Goal: Task Accomplishment & Management: Use online tool/utility

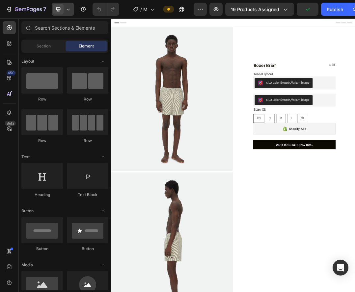
click at [69, 11] on icon at bounding box center [68, 9] width 7 height 7
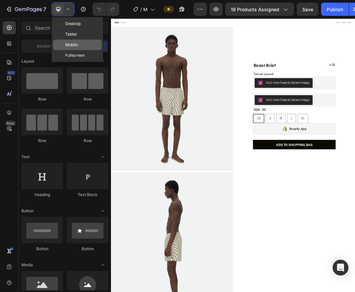
click at [83, 48] on div "Mobile" at bounding box center [77, 44] width 49 height 11
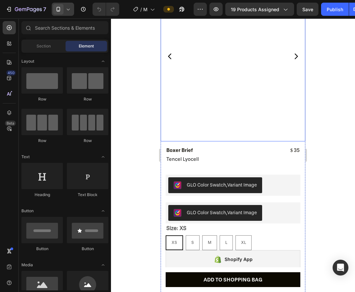
scroll to position [66, 0]
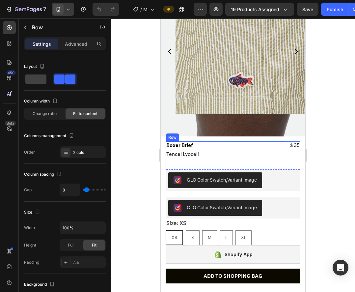
click at [203, 141] on div "Boxer Brief Product Title $ 35 Product Price Product Price Row" at bounding box center [233, 145] width 135 height 9
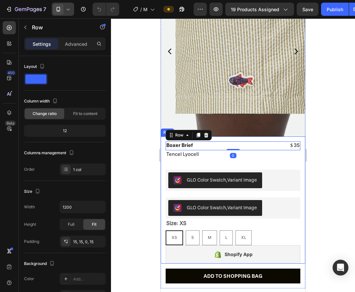
click at [218, 136] on div "Boxer Brief Product Title $ 35 Product Price Product Price Row 0 Tencel Lyocell…" at bounding box center [233, 199] width 144 height 127
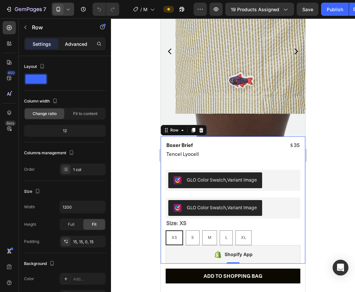
click at [76, 41] on div "Advanced" at bounding box center [76, 43] width 33 height 11
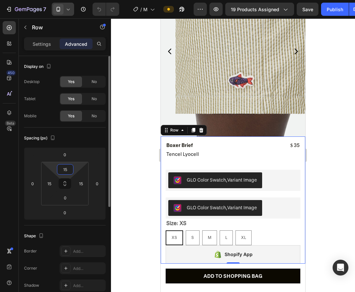
click at [64, 172] on input "15" at bounding box center [65, 169] width 13 height 10
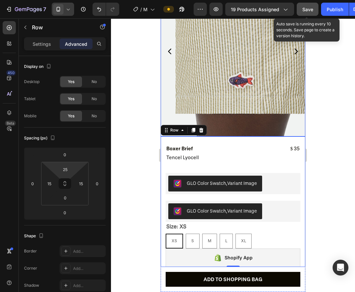
click at [306, 8] on span "Save" at bounding box center [307, 10] width 11 height 6
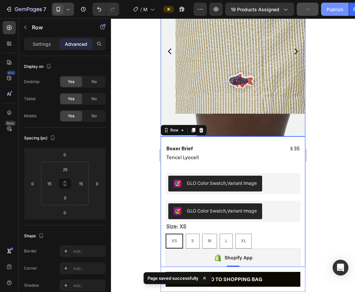
click at [332, 13] on button "Publish" at bounding box center [335, 9] width 28 height 13
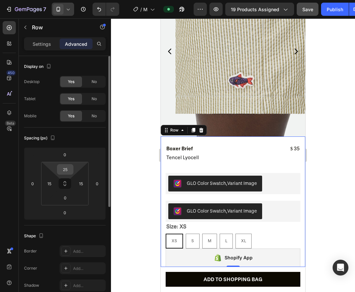
click at [69, 168] on input "25" at bounding box center [65, 169] width 13 height 10
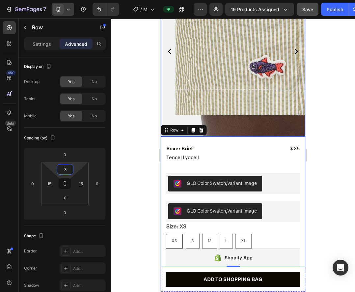
type input "30"
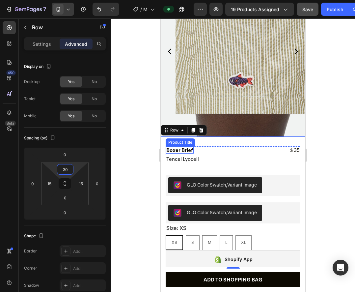
click at [186, 146] on h2 "Boxer Brief" at bounding box center [180, 149] width 28 height 7
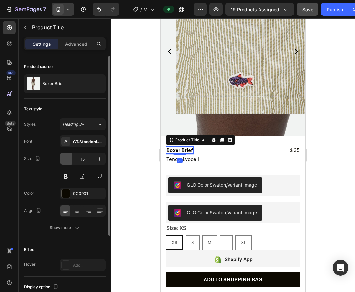
click at [63, 158] on icon "button" at bounding box center [66, 158] width 7 height 7
type input "14"
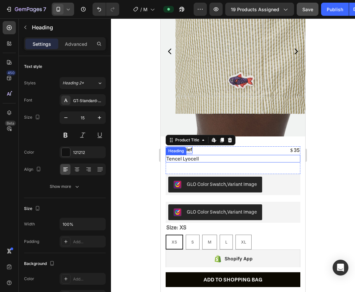
click at [182, 155] on h2 "Tencel Lyocell" at bounding box center [233, 159] width 135 height 8
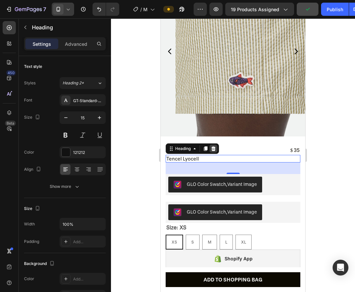
click at [216, 146] on icon at bounding box center [213, 148] width 5 height 5
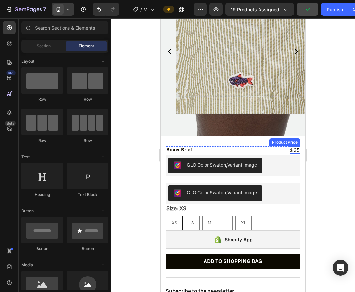
click at [290, 146] on div "$ 35" at bounding box center [295, 149] width 11 height 7
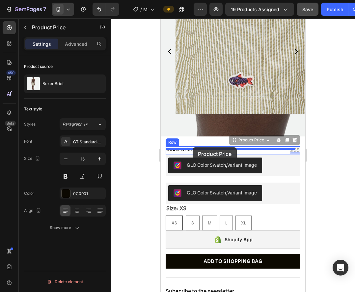
drag, startPoint x: 243, startPoint y: 137, endPoint x: 192, endPoint y: 147, distance: 51.6
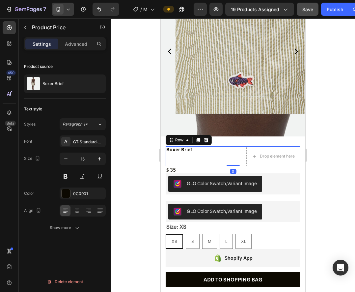
click at [232, 146] on div "Boxer Brief Product Title Drop element here Row 0" at bounding box center [233, 156] width 135 height 20
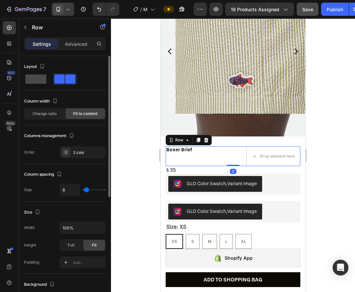
click at [32, 84] on div at bounding box center [36, 79] width 24 height 12
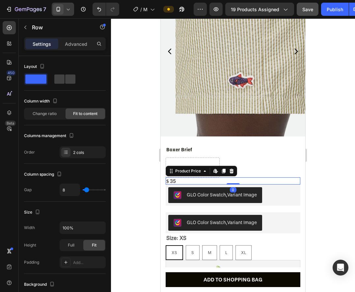
click at [171, 177] on div "$ 35" at bounding box center [233, 180] width 135 height 7
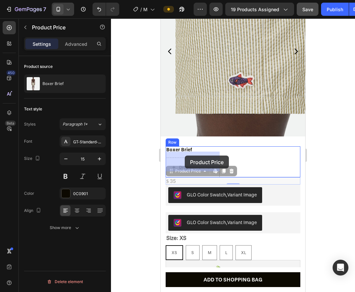
drag, startPoint x: 182, startPoint y: 165, endPoint x: 186, endPoint y: 156, distance: 9.7
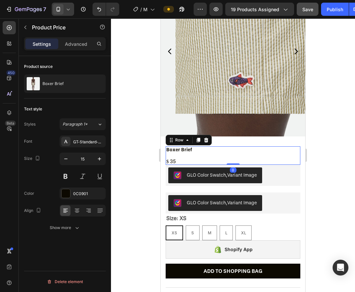
click at [289, 146] on div "Boxer Brief Product Title $ 35 Product Price Product Price Row 0" at bounding box center [233, 155] width 135 height 18
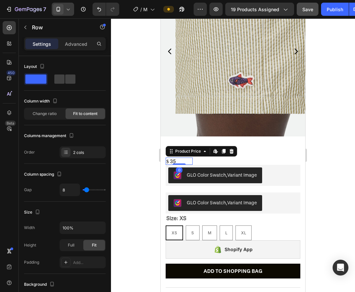
click at [172, 157] on div "$ 35" at bounding box center [179, 160] width 27 height 7
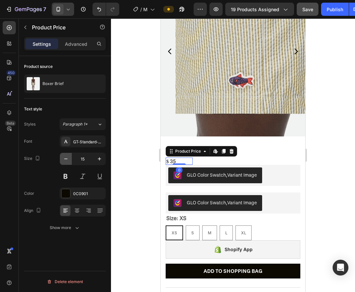
click at [68, 156] on icon "button" at bounding box center [66, 158] width 7 height 7
type input "14"
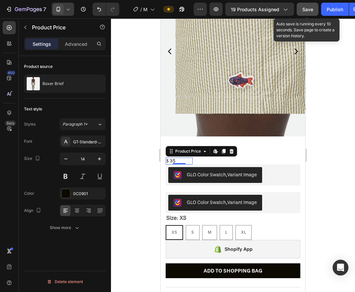
click at [308, 12] on span "Save" at bounding box center [307, 10] width 11 height 6
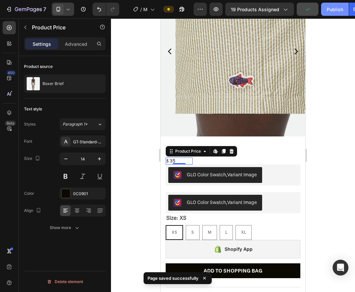
click at [327, 9] on div "Publish" at bounding box center [334, 9] width 16 height 7
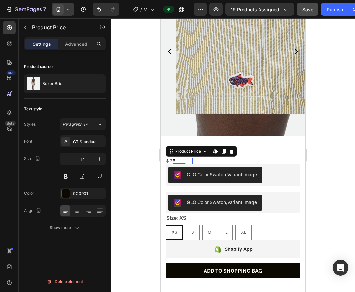
click at [346, 186] on div at bounding box center [233, 154] width 244 height 273
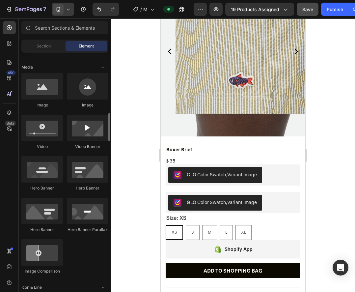
scroll to position [395, 0]
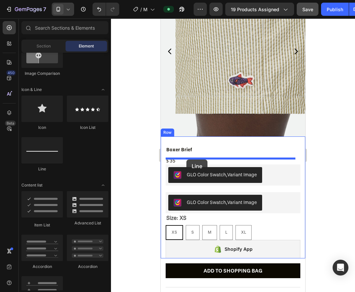
drag, startPoint x: 212, startPoint y: 170, endPoint x: 186, endPoint y: 159, distance: 27.4
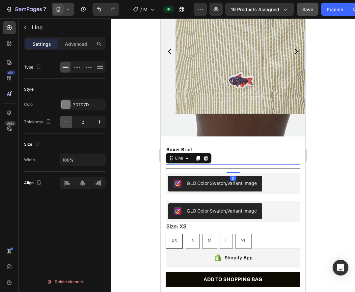
click at [68, 124] on icon "button" at bounding box center [66, 121] width 7 height 7
type input "1"
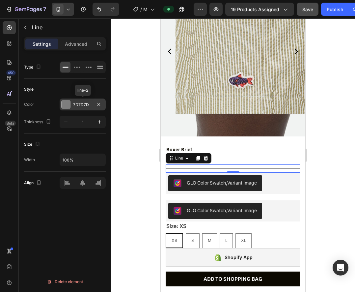
click at [80, 106] on div "7D7D7D" at bounding box center [82, 105] width 19 height 6
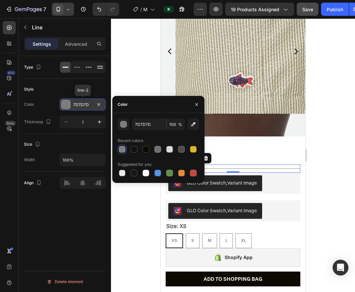
click at [80, 106] on div "7D7D7D" at bounding box center [82, 105] width 19 height 6
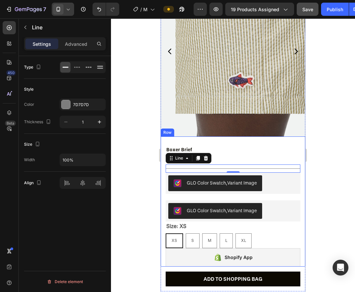
click at [142, 188] on div at bounding box center [233, 154] width 244 height 273
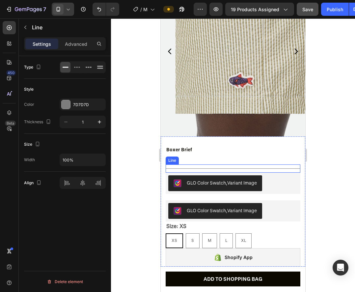
click at [241, 164] on div "Title Line" at bounding box center [233, 168] width 135 height 8
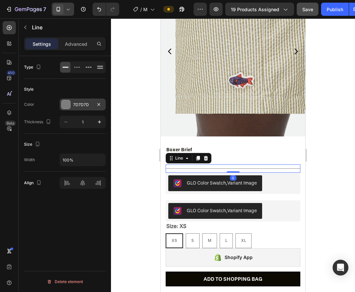
click at [71, 103] on div "7D7D7D" at bounding box center [83, 104] width 46 height 12
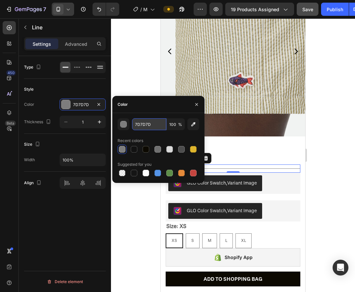
click at [146, 127] on input "7D7D7D" at bounding box center [149, 124] width 34 height 12
paste input "D9DCE0"
type input "D9DCE0"
click at [159, 103] on div "Color" at bounding box center [158, 104] width 92 height 17
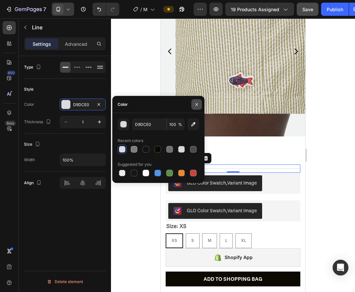
click at [196, 102] on icon "button" at bounding box center [196, 104] width 5 height 5
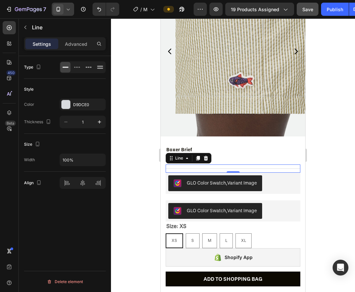
click at [319, 188] on div at bounding box center [233, 154] width 244 height 273
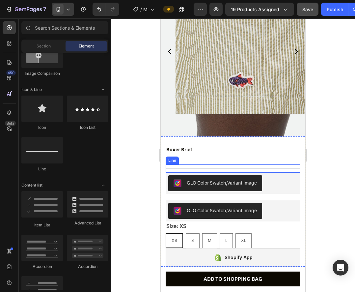
click at [195, 164] on div "Title Line" at bounding box center [233, 168] width 135 height 8
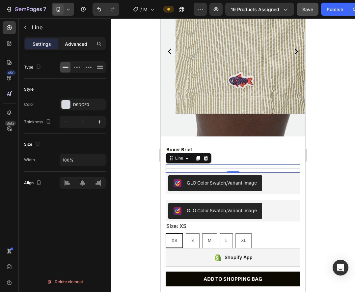
click at [73, 39] on div "Advanced" at bounding box center [76, 43] width 33 height 11
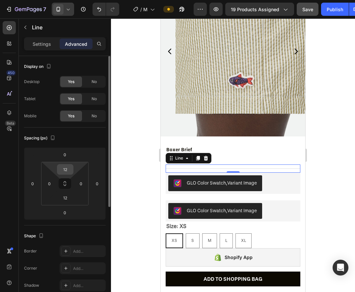
click at [65, 168] on input "12" at bounding box center [65, 169] width 13 height 10
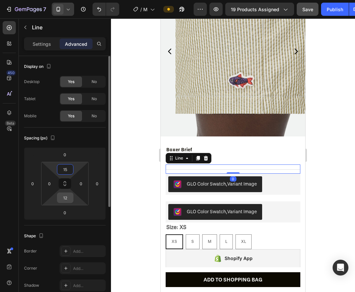
type input "15"
click at [68, 197] on input "12" at bounding box center [65, 197] width 13 height 10
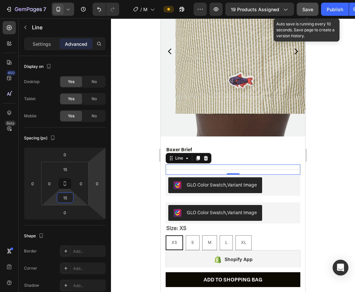
type input "15"
click at [311, 9] on span "Save" at bounding box center [307, 10] width 11 height 6
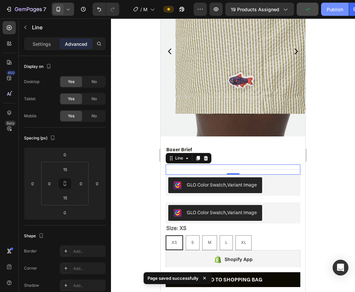
click at [326, 9] on div "Publish" at bounding box center [334, 9] width 16 height 7
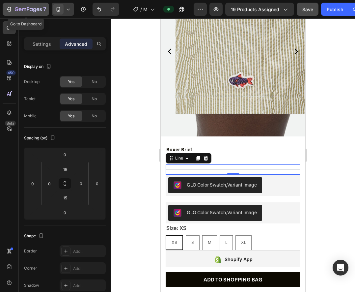
click at [13, 11] on div "7" at bounding box center [26, 9] width 40 height 8
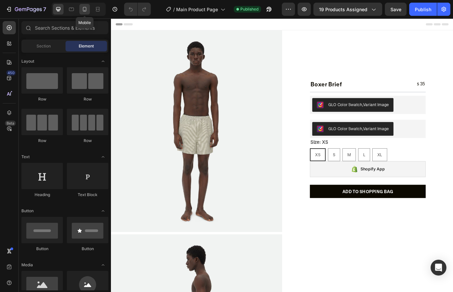
click at [86, 10] on icon at bounding box center [84, 9] width 7 height 7
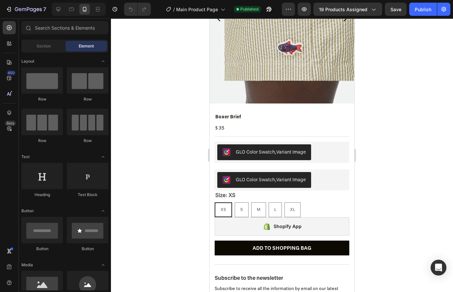
click at [396, 204] on div at bounding box center [282, 154] width 342 height 273
click at [227, 113] on h2 "Boxer Brief" at bounding box center [228, 116] width 27 height 7
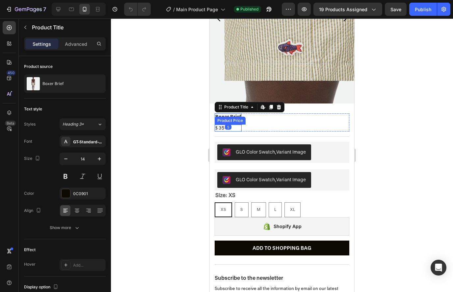
click at [222, 124] on div "$ 35" at bounding box center [228, 127] width 27 height 7
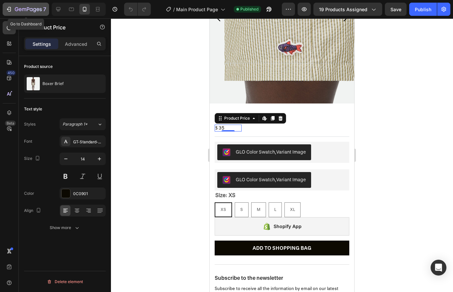
click at [25, 9] on icon "button" at bounding box center [28, 10] width 27 height 6
